Goal: Task Accomplishment & Management: Complete application form

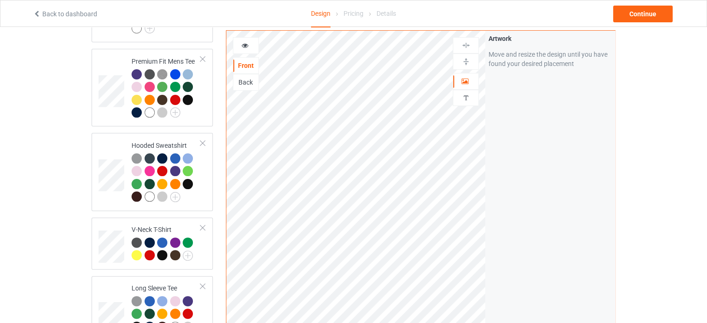
scroll to position [372, 0]
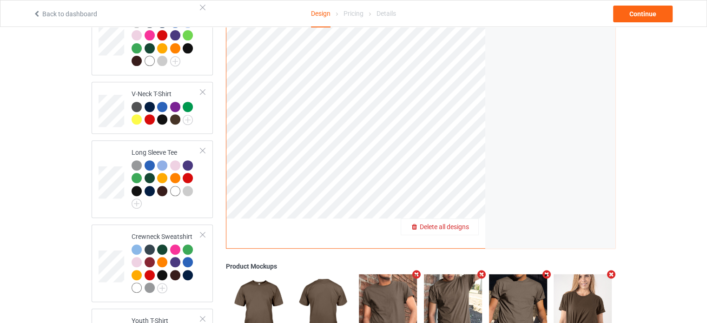
click at [466, 223] on span "Delete all designs" at bounding box center [444, 226] width 49 height 7
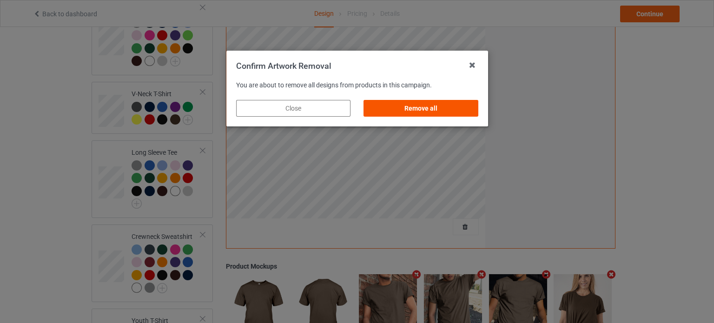
click at [431, 111] on div "Remove all" at bounding box center [420, 108] width 114 height 17
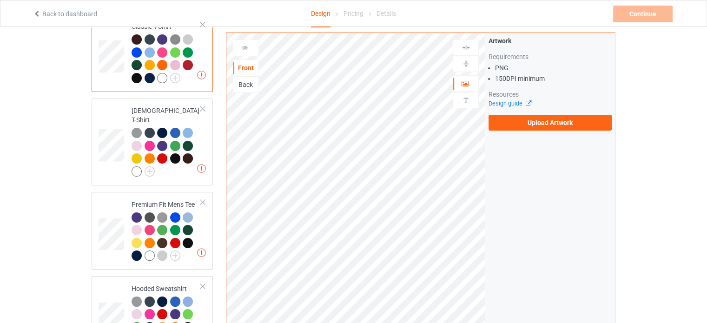
scroll to position [93, 0]
click at [520, 128] on label "Upload Artwork" at bounding box center [549, 123] width 123 height 16
click at [0, 0] on input "Upload Artwork" at bounding box center [0, 0] width 0 height 0
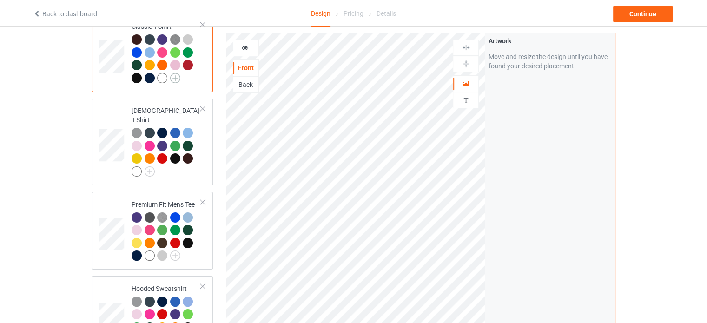
click at [171, 78] on img at bounding box center [175, 78] width 10 height 10
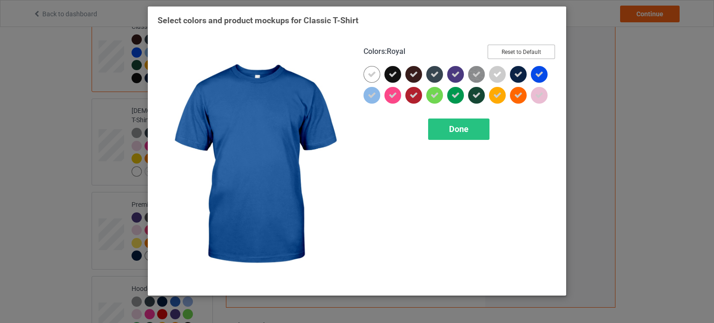
click at [538, 53] on button "Reset to Default" at bounding box center [520, 52] width 67 height 14
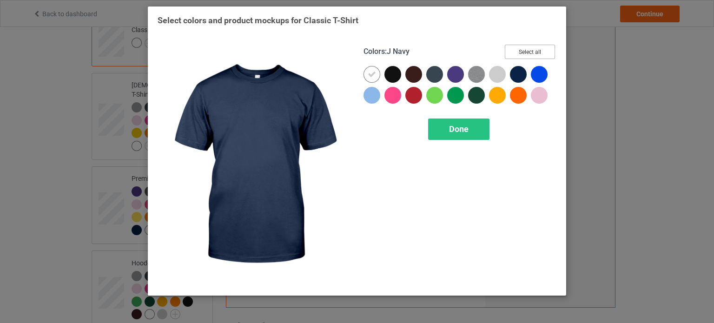
click at [533, 52] on button "Select all" at bounding box center [530, 52] width 50 height 14
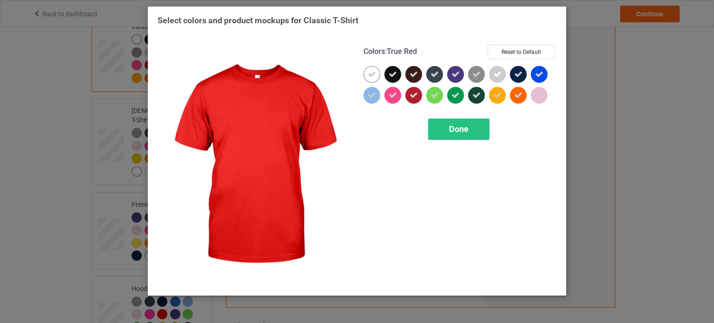
click at [414, 98] on icon at bounding box center [413, 95] width 8 height 8
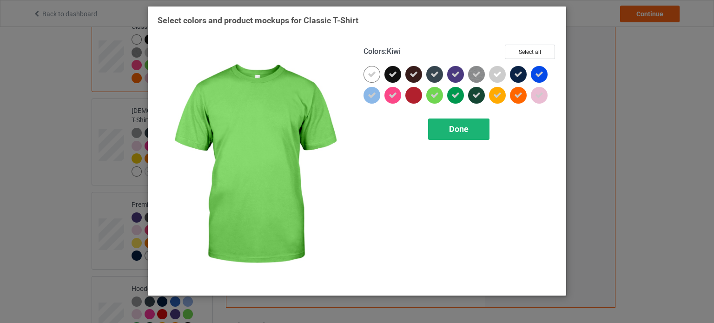
click at [455, 127] on span "Done" at bounding box center [459, 129] width 20 height 10
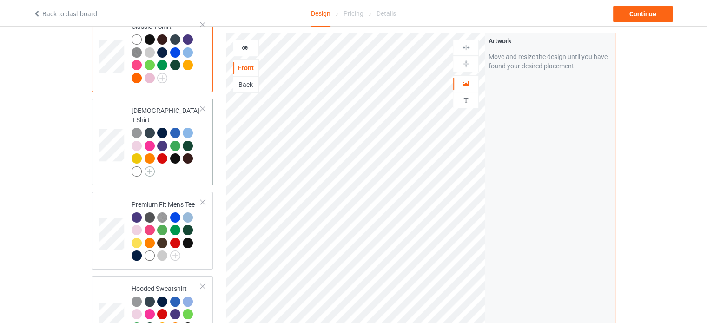
click at [151, 166] on img at bounding box center [149, 171] width 10 height 10
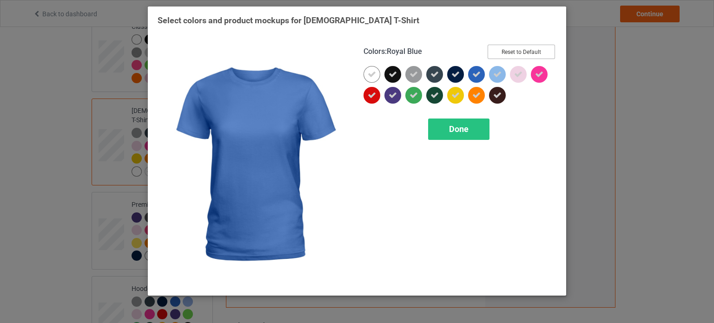
click at [504, 51] on button "Reset to Default" at bounding box center [520, 52] width 67 height 14
click at [502, 55] on div "Colors : Royal Blue Select all" at bounding box center [459, 55] width 193 height 21
click at [505, 55] on button "Select all" at bounding box center [530, 52] width 50 height 14
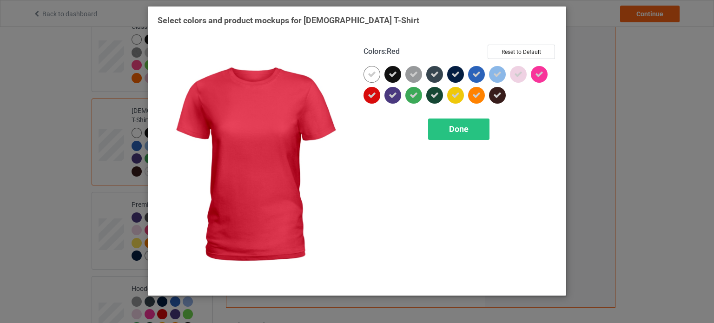
click at [380, 93] on div at bounding box center [371, 95] width 17 height 17
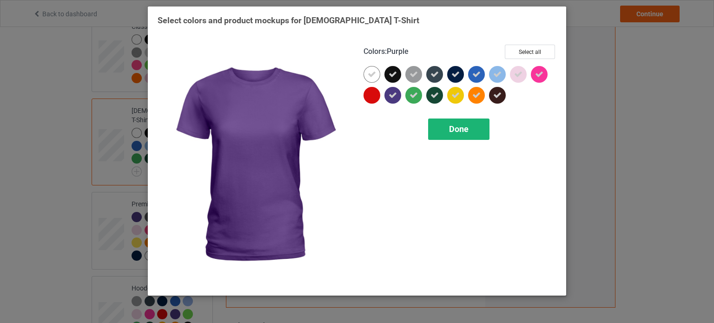
click at [474, 128] on div "Done" at bounding box center [458, 128] width 61 height 21
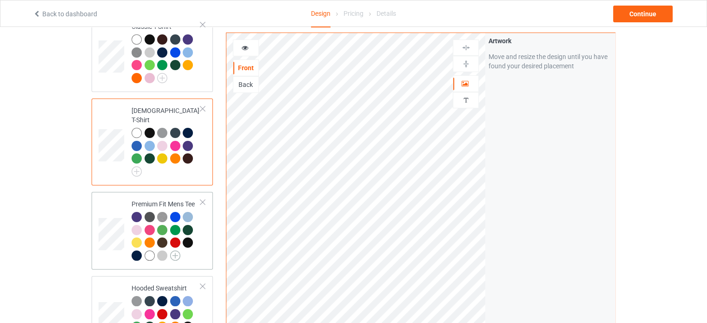
click at [175, 250] on img at bounding box center [175, 255] width 10 height 10
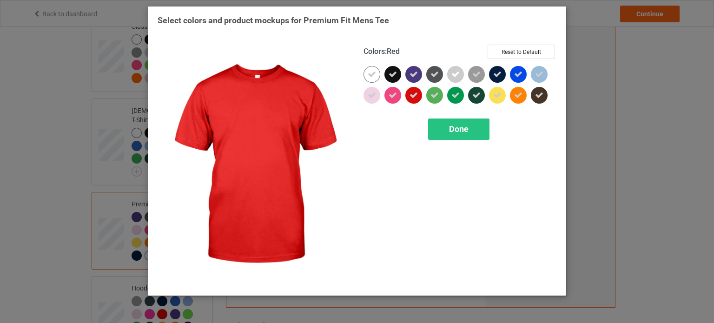
click at [413, 98] on icon at bounding box center [413, 95] width 8 height 8
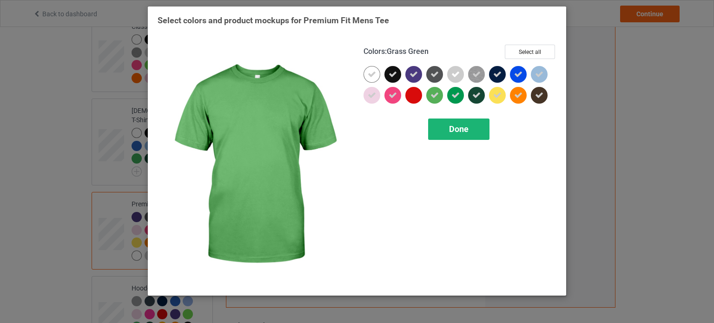
click at [471, 137] on div "Done" at bounding box center [458, 128] width 61 height 21
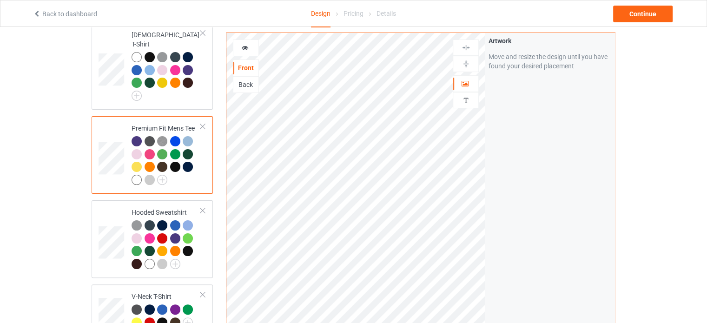
scroll to position [232, 0]
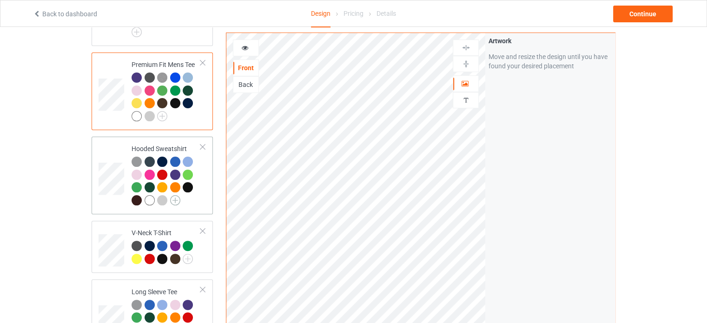
click at [171, 195] on img at bounding box center [175, 200] width 10 height 10
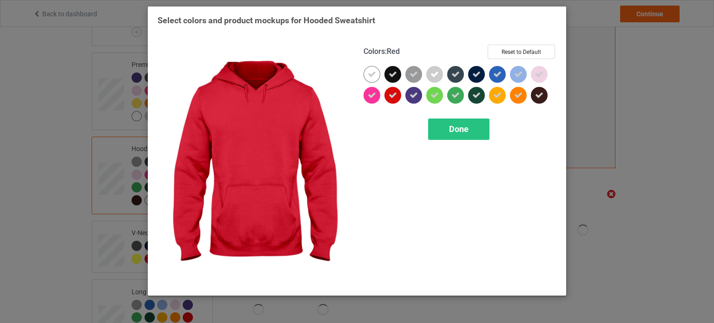
click at [395, 98] on icon at bounding box center [392, 95] width 8 height 8
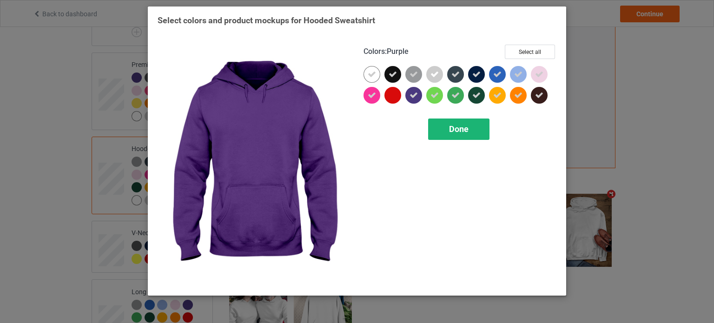
click at [455, 133] on span "Done" at bounding box center [459, 129] width 20 height 10
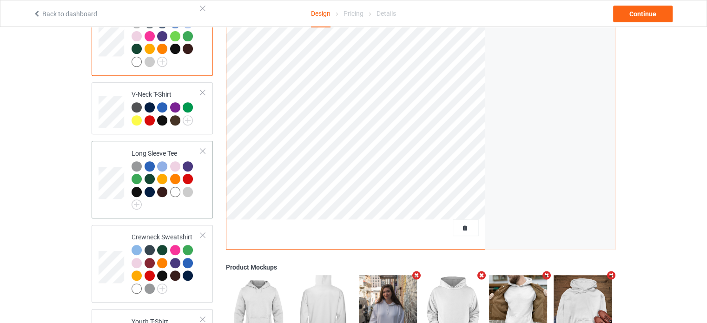
scroll to position [325, 0]
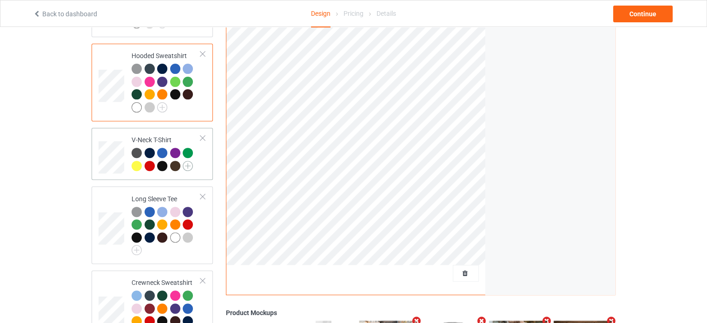
click at [189, 161] on img at bounding box center [188, 166] width 10 height 10
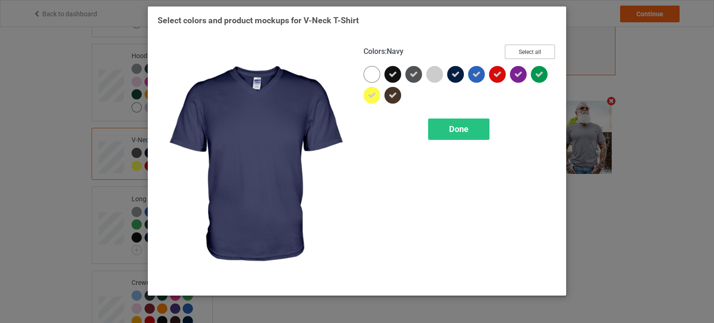
click at [519, 53] on button "Select all" at bounding box center [530, 52] width 50 height 14
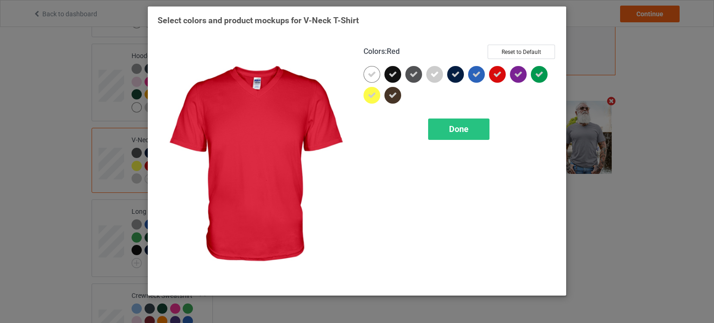
click at [498, 79] on div at bounding box center [497, 74] width 17 height 17
click at [461, 133] on span "Done" at bounding box center [459, 129] width 20 height 10
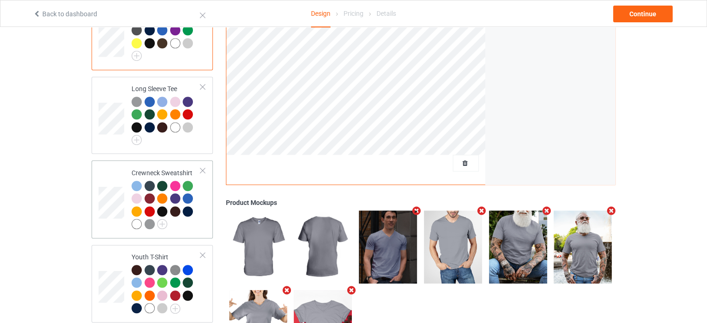
scroll to position [465, 0]
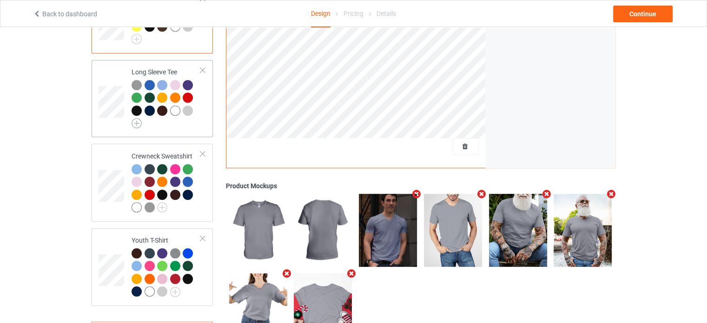
click at [136, 118] on img at bounding box center [136, 123] width 10 height 10
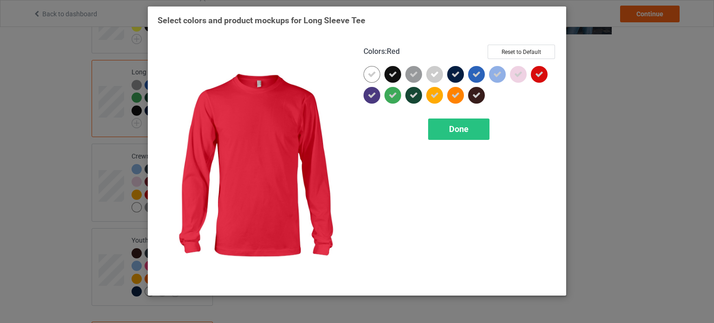
click at [535, 72] on icon at bounding box center [539, 74] width 8 height 8
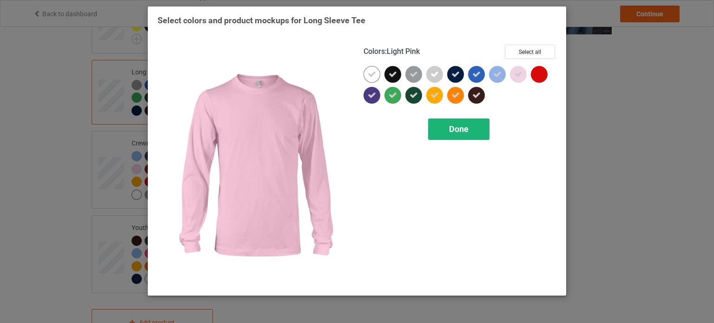
click at [476, 129] on div "Done" at bounding box center [458, 128] width 61 height 21
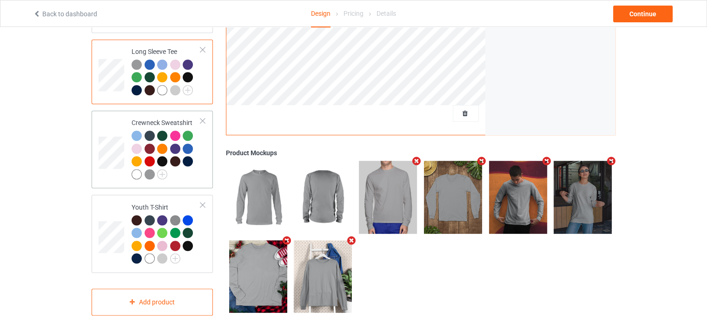
scroll to position [486, 0]
click at [166, 169] on img at bounding box center [162, 174] width 10 height 10
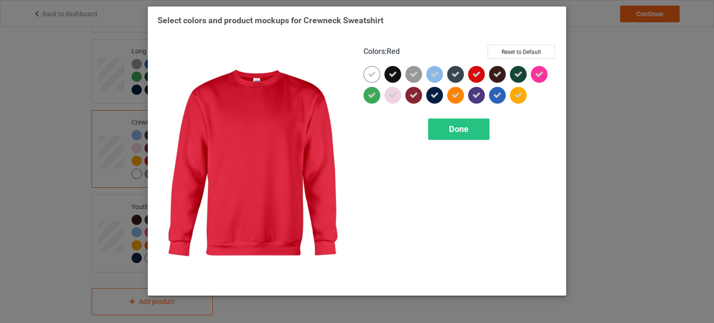
click at [479, 73] on icon at bounding box center [476, 74] width 8 height 8
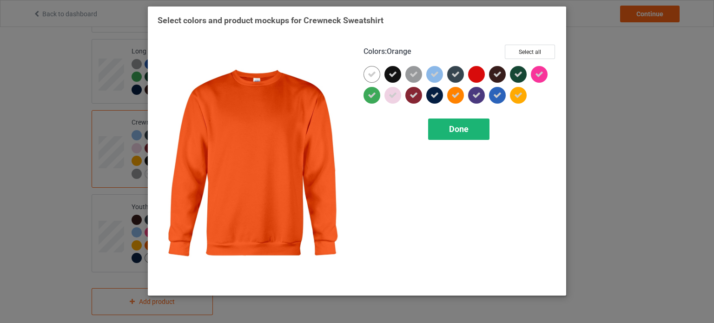
click at [462, 134] on div "Done" at bounding box center [458, 128] width 61 height 21
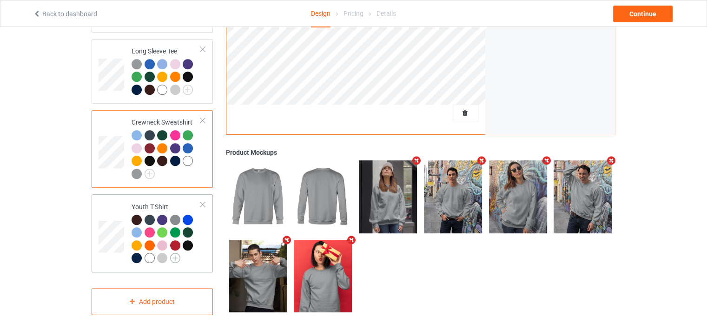
click at [174, 253] on img at bounding box center [175, 258] width 10 height 10
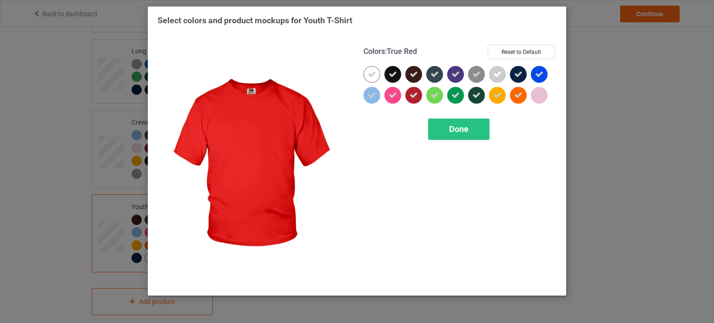
click at [413, 98] on icon at bounding box center [413, 95] width 8 height 8
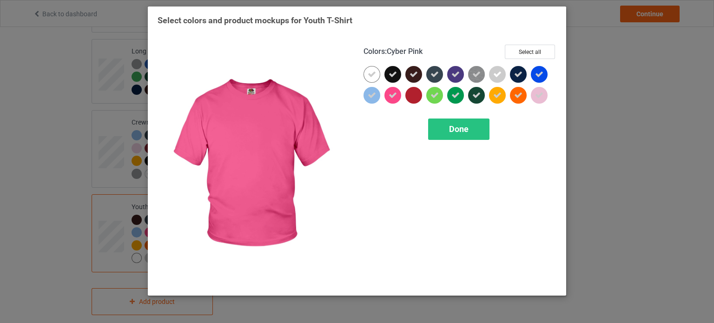
click at [392, 98] on icon at bounding box center [392, 95] width 8 height 8
click at [452, 125] on span "Done" at bounding box center [459, 129] width 20 height 10
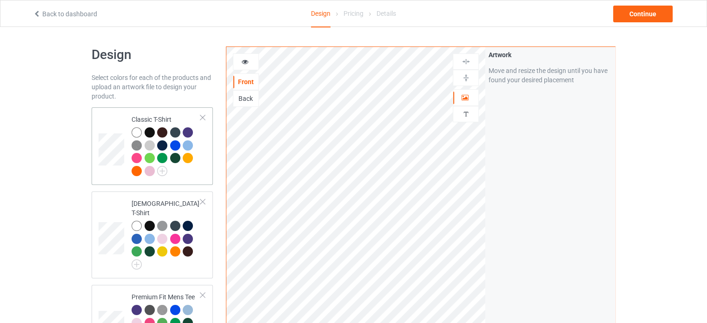
click at [126, 118] on td "Classic T-Shirt" at bounding box center [165, 146] width 79 height 70
click at [647, 15] on div "Continue" at bounding box center [642, 14] width 59 height 17
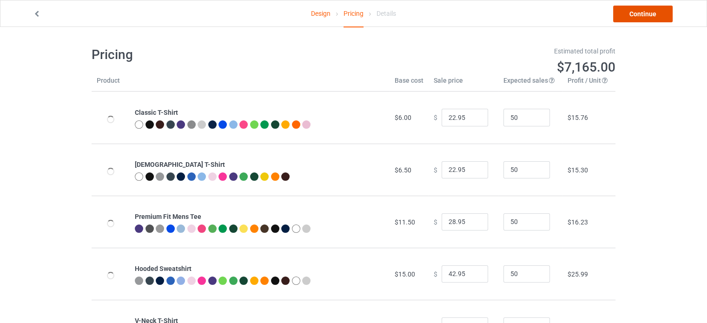
click at [642, 14] on link "Continue" at bounding box center [642, 14] width 59 height 17
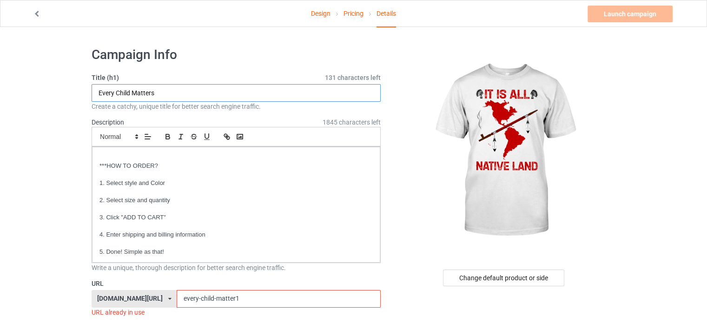
drag, startPoint x: 156, startPoint y: 84, endPoint x: 76, endPoint y: 93, distance: 80.4
drag, startPoint x: 169, startPoint y: 93, endPoint x: 66, endPoint y: 93, distance: 103.6
type input "IT IS ALL NATIVE LAND"
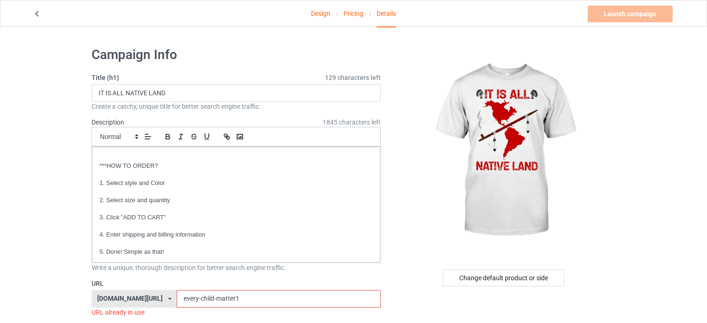
drag, startPoint x: 243, startPoint y: 294, endPoint x: 172, endPoint y: 302, distance: 71.5
click at [173, 302] on div "[DOMAIN_NAME][URL] [DOMAIN_NAME][URL] [DOMAIN_NAME][URL] 6252750c3ec664004597e2…" at bounding box center [236, 299] width 289 height 18
paste input "IT IS ALL NATIVE LAND"
click at [190, 299] on input "IT IS ALL NATIVE LAND" at bounding box center [279, 299] width 204 height 18
click at [188, 300] on input "IT IS ALL NATIVE LAND" at bounding box center [279, 299] width 204 height 18
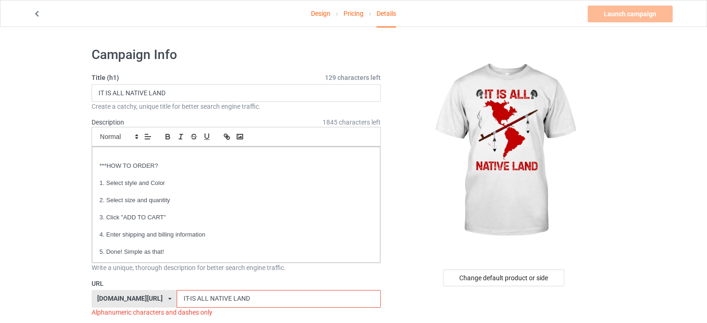
click at [197, 300] on input "IT-IS ALL NATIVE LAND" at bounding box center [279, 299] width 204 height 18
click at [208, 299] on input "IT-IS-ALL NATIVE LAND" at bounding box center [279, 299] width 204 height 18
click at [233, 300] on input "IT-IS-ALL-NATIVE LAND" at bounding box center [279, 299] width 204 height 18
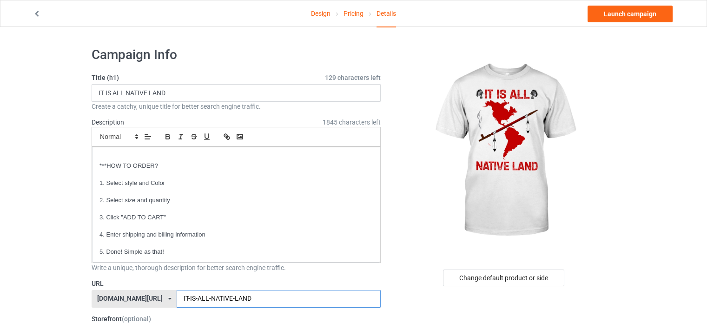
click at [259, 300] on input "IT-IS-ALL-NATIVE-LAND" at bounding box center [279, 299] width 204 height 18
type input "IT-IS-ALL-NATIVE"
click at [643, 18] on link "Launch campaign" at bounding box center [629, 14] width 85 height 17
